Goal: Task Accomplishment & Management: Manage account settings

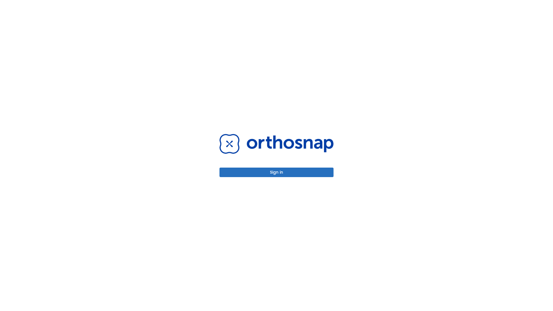
click at [277, 172] on button "Sign in" at bounding box center [276, 173] width 114 height 10
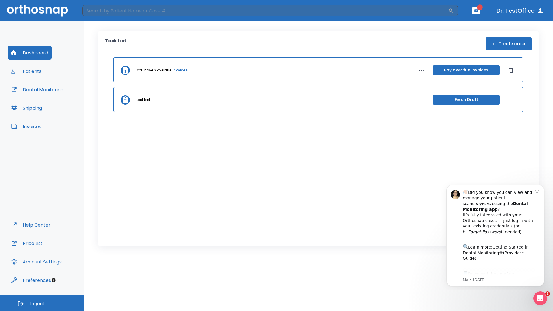
click at [42, 303] on span "Logout" at bounding box center [36, 304] width 15 height 6
